Goal: Task Accomplishment & Management: Complete application form

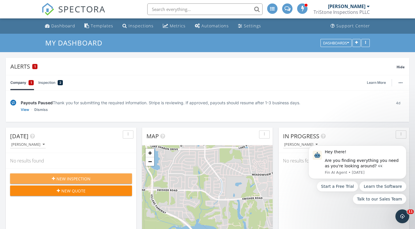
click at [73, 179] on span "New Inspection" at bounding box center [74, 179] width 34 height 6
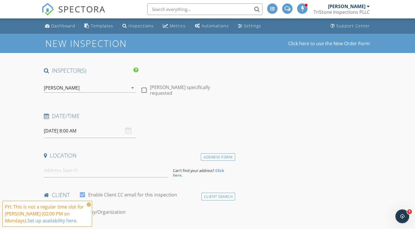
click at [69, 90] on div "[PERSON_NAME]" at bounding box center [62, 87] width 36 height 5
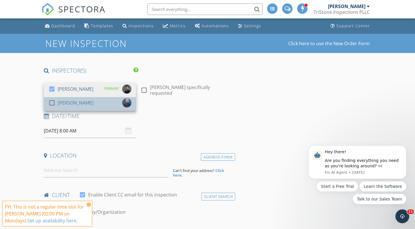
click at [65, 103] on div "[PERSON_NAME]" at bounding box center [76, 102] width 36 height 9
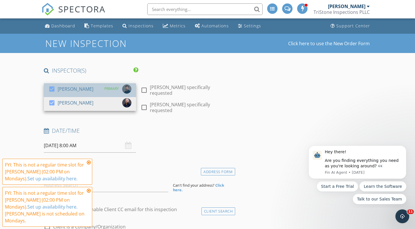
click at [64, 88] on div "[PERSON_NAME]" at bounding box center [76, 88] width 36 height 9
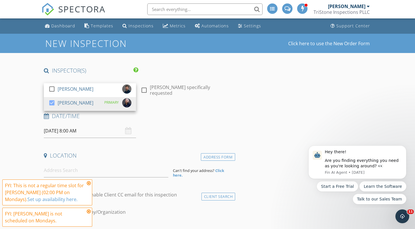
click at [159, 125] on div "Date/Time 09/29/2025 8:00 AM" at bounding box center [139, 125] width 194 height 26
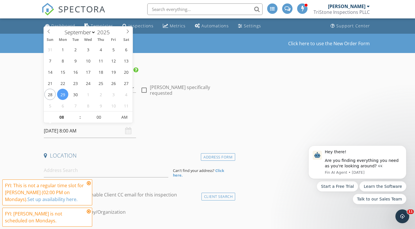
click at [84, 126] on input "09/29/2025 8:00 AM" at bounding box center [90, 131] width 92 height 14
type input "[DATE] 9:00 AM"
type input "09"
click at [77, 114] on span at bounding box center [77, 115] width 4 height 6
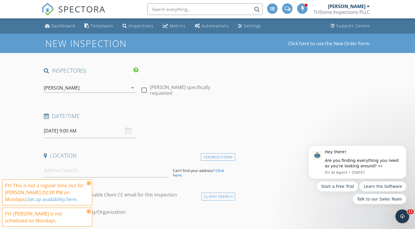
click at [84, 169] on input at bounding box center [106, 171] width 125 height 14
paste input "6979 morning Glen McKinney"
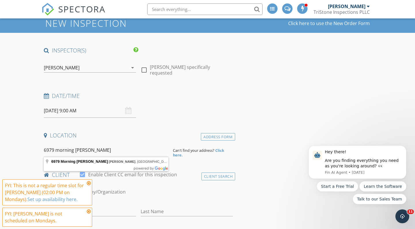
scroll to position [42, 0]
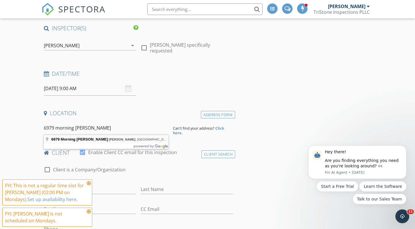
type input "6979 Morning Glen, McKinney, TX, USA"
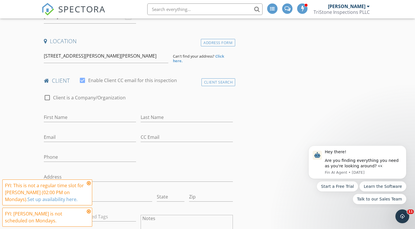
scroll to position [137, 0]
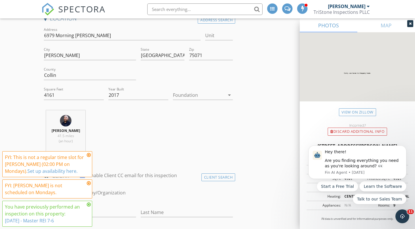
click at [180, 92] on div at bounding box center [199, 95] width 52 height 9
click at [119, 137] on div "Stephan Good 41.5 miles (an hour)" at bounding box center [139, 134] width 194 height 48
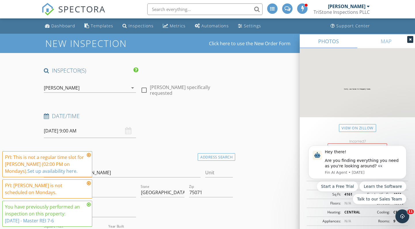
scroll to position [0, 0]
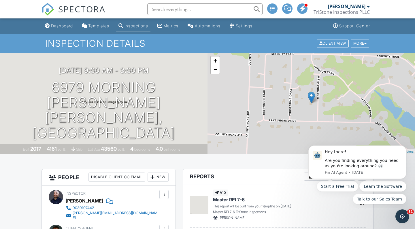
click at [161, 176] on div "New" at bounding box center [158, 177] width 21 height 9
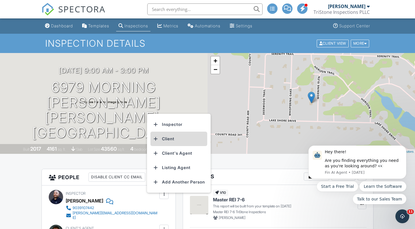
click at [174, 140] on li "Client" at bounding box center [179, 139] width 57 height 14
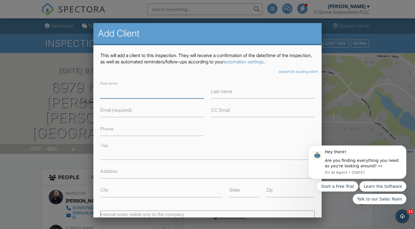
paste input "[EMAIL_ADDRESS][DOMAIN_NAME]"
type input "[EMAIL_ADDRESS][DOMAIN_NAME]"
click at [114, 110] on label "Email (required)" at bounding box center [115, 110] width 31 height 6
click at [114, 110] on input "Email (required)" at bounding box center [152, 110] width 104 height 14
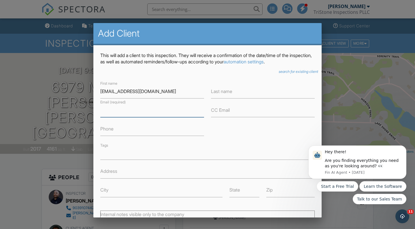
paste input "[EMAIL_ADDRESS][DOMAIN_NAME]"
type input "[EMAIL_ADDRESS][DOMAIN_NAME]"
drag, startPoint x: 153, startPoint y: 93, endPoint x: 109, endPoint y: 93, distance: 44.4
click at [109, 93] on input "[EMAIL_ADDRESS][DOMAIN_NAME]" at bounding box center [152, 91] width 104 height 14
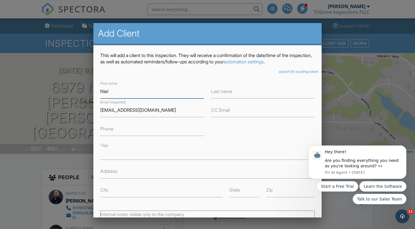
type input "Niel"
type input "Brown"
paste input "[PHONE_NUMBER]‬"
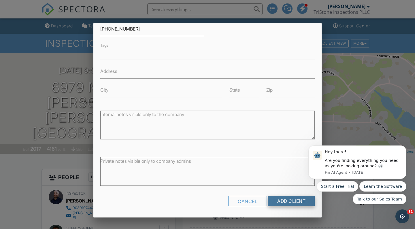
scroll to position [100, 0]
type input "[PHONE_NUMBER]‬"
click at [292, 202] on input "Add Client" at bounding box center [291, 201] width 47 height 10
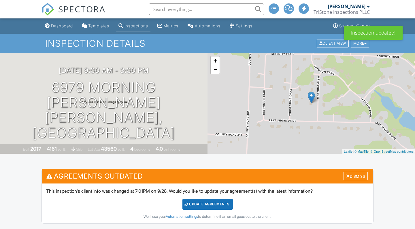
scroll to position [203, 0]
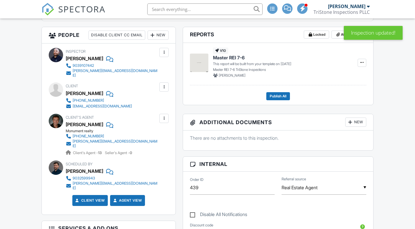
click at [157, 36] on div "New" at bounding box center [158, 35] width 21 height 9
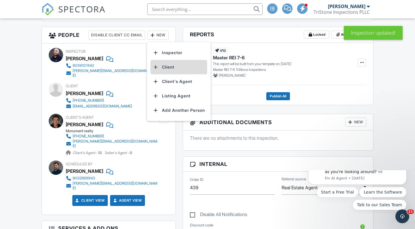
scroll to position [0, 0]
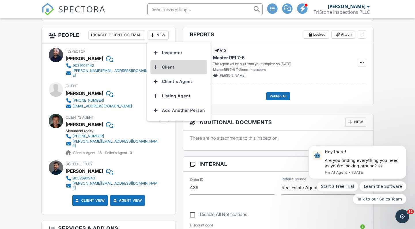
click at [171, 65] on li "Client" at bounding box center [179, 67] width 57 height 14
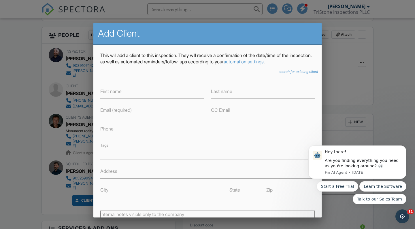
click at [123, 111] on label "Email (required)" at bounding box center [115, 110] width 31 height 6
click at [123, 111] on input "Email (required)" at bounding box center [152, 110] width 104 height 14
paste input "Nbrown6872@gmail.com"
type input "Nbrown6872@gmail.com"
paste input "(214) 728-1132‬"
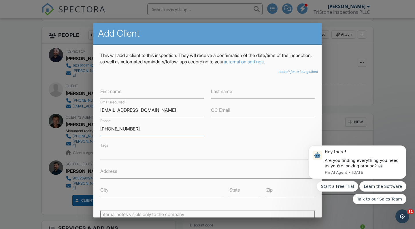
type input "(214) 728-1132‬"
click at [127, 88] on input "First name" at bounding box center [152, 91] width 104 height 14
type input "Nancy"
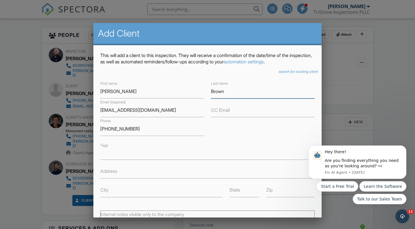
type input "Brown"
click at [227, 147] on div "Tags" at bounding box center [207, 151] width 221 height 18
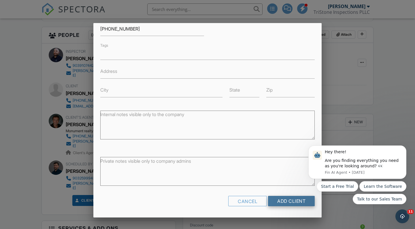
scroll to position [100, 0]
click at [291, 201] on input "Add Client" at bounding box center [291, 201] width 47 height 10
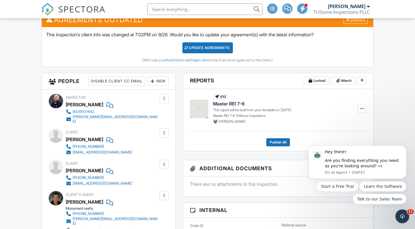
scroll to position [154, 0]
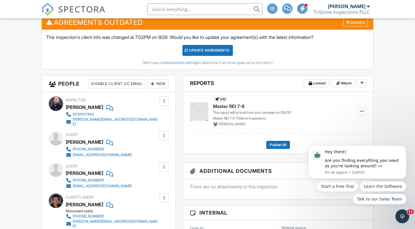
click at [211, 52] on div "Update Agreements" at bounding box center [208, 50] width 50 height 11
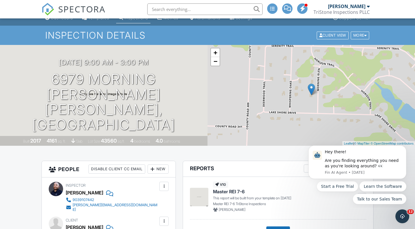
scroll to position [9, 0]
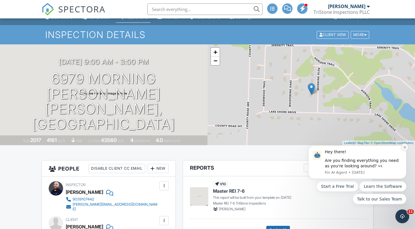
click at [406, 149] on icon "Dismiss notification" at bounding box center [404, 147] width 3 height 3
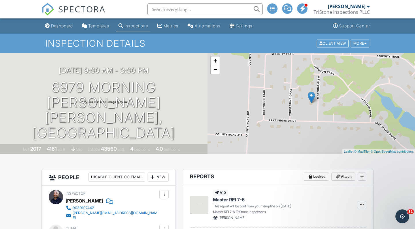
scroll to position [0, 0]
